Goal: Transaction & Acquisition: Purchase product/service

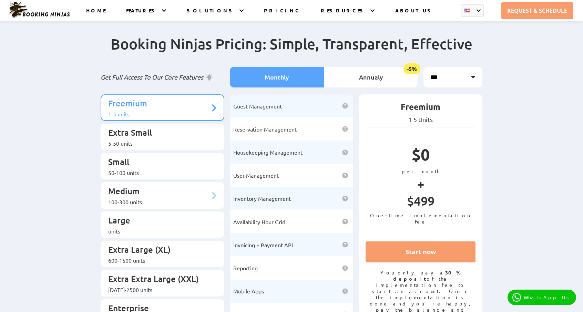
click at [146, 182] on li "Medium 100-300 units" at bounding box center [163, 195] width 124 height 27
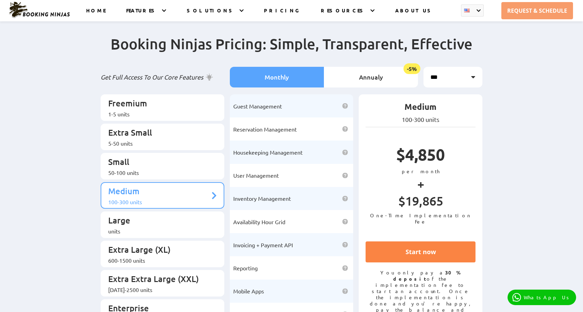
click at [433, 262] on link "Start now" at bounding box center [420, 251] width 110 height 21
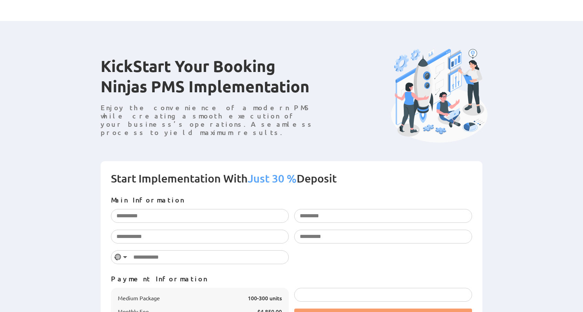
click at [257, 46] on div "KickStart Your Booking Ninjas PMS Implementation Enjoy the convenience of a mod…" at bounding box center [291, 91] width 583 height 140
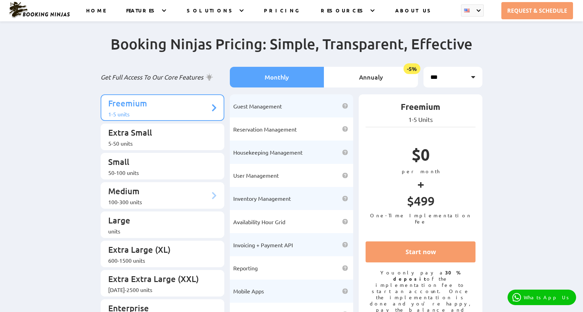
drag, startPoint x: 137, startPoint y: 157, endPoint x: 175, endPoint y: 176, distance: 41.7
click at [138, 157] on p "Small" at bounding box center [159, 162] width 102 height 13
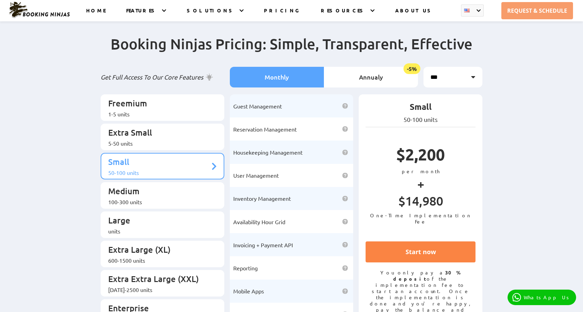
click at [409, 262] on link "Start now" at bounding box center [420, 251] width 110 height 21
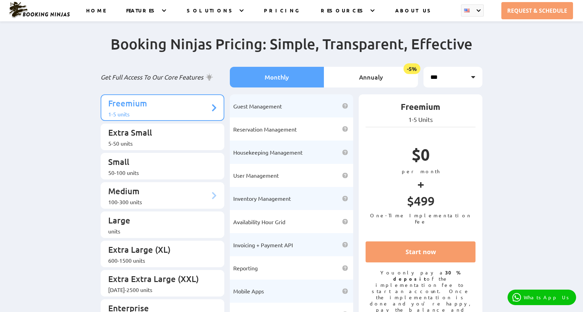
click at [153, 187] on p "Medium" at bounding box center [159, 192] width 102 height 13
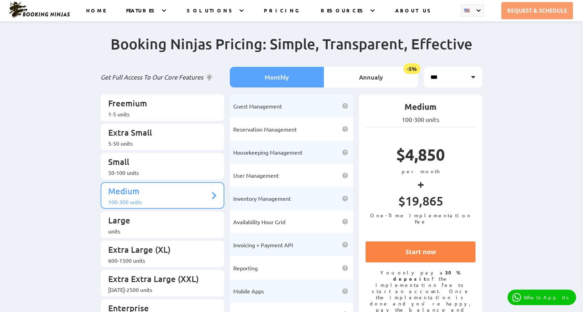
click at [418, 262] on link "Start now" at bounding box center [420, 251] width 110 height 21
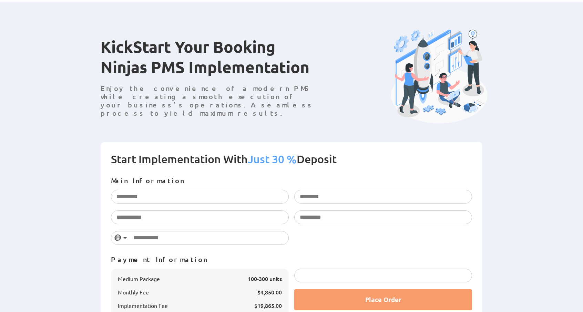
scroll to position [85, 0]
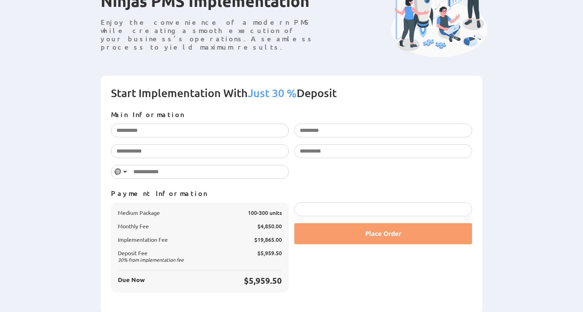
click at [328, 85] on form "Start Implementation With Just 30 % Deposit Main Information Please enter your …" at bounding box center [292, 195] width 382 height 238
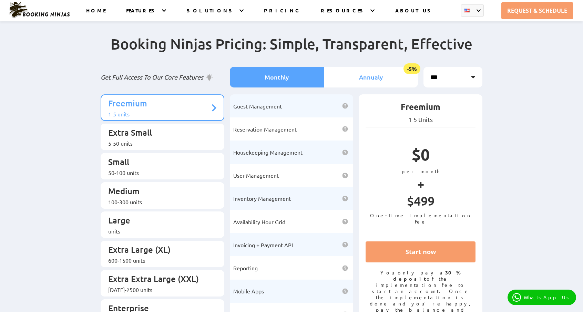
click at [369, 76] on li "Annualy -5%" at bounding box center [371, 77] width 94 height 21
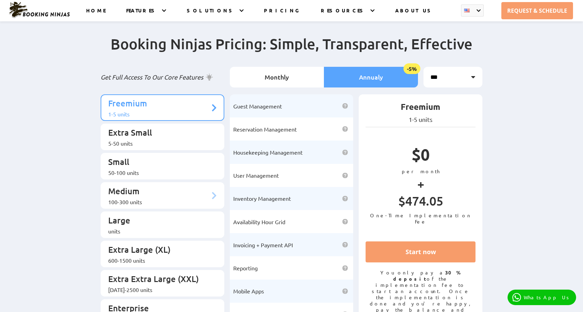
click at [164, 186] on p "Medium" at bounding box center [159, 192] width 102 height 13
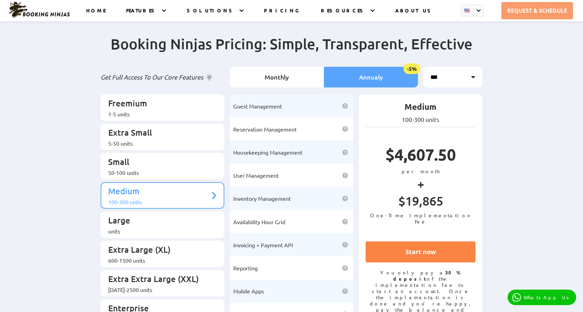
click at [420, 262] on link "Start now" at bounding box center [420, 251] width 110 height 21
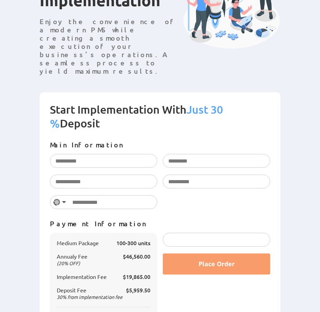
scroll to position [122, 0]
